Goal: Task Accomplishment & Management: Manage account settings

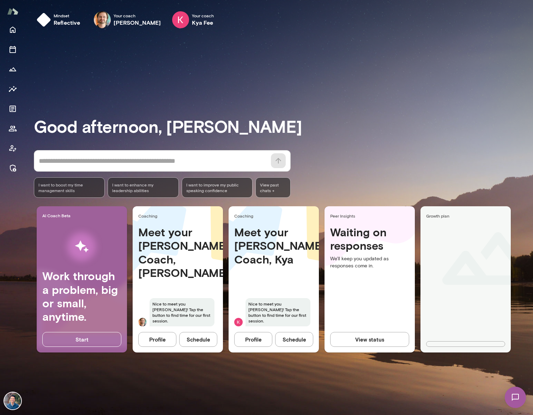
click at [260, 92] on div "Good afternoon, Alex * ​ ​ I want to boost my time management skills I want to …" at bounding box center [283, 224] width 499 height 364
